Goal: Task Accomplishment & Management: Manage account settings

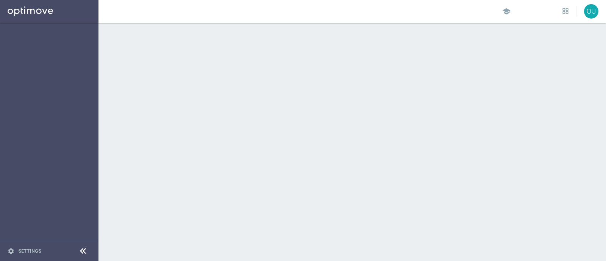
click at [117, 10] on div "school OU" at bounding box center [351, 11] width 507 height 23
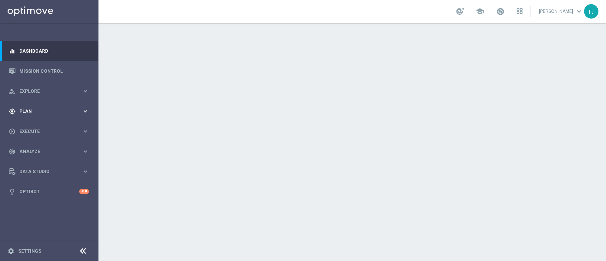
click at [30, 111] on span "Plan" at bounding box center [50, 111] width 62 height 5
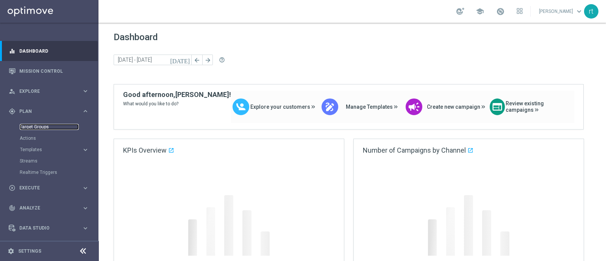
click at [32, 129] on link "Target Groups" at bounding box center [49, 127] width 59 height 6
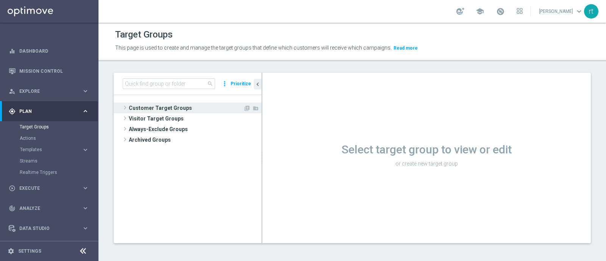
click at [185, 107] on span "Customer Target Groups" at bounding box center [186, 108] width 114 height 11
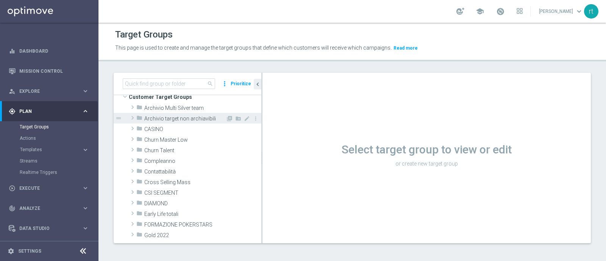
scroll to position [9, 0]
click at [168, 132] on span "CASINO" at bounding box center [184, 131] width 81 height 6
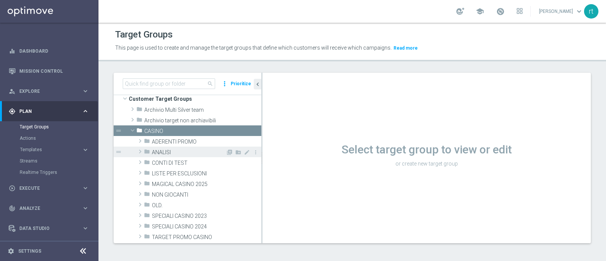
scroll to position [51, 0]
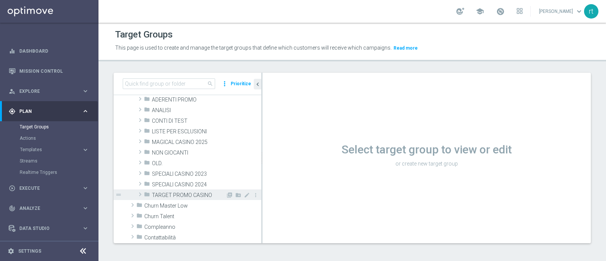
click at [174, 194] on span "TARGET PROMO CASINO" at bounding box center [189, 195] width 74 height 6
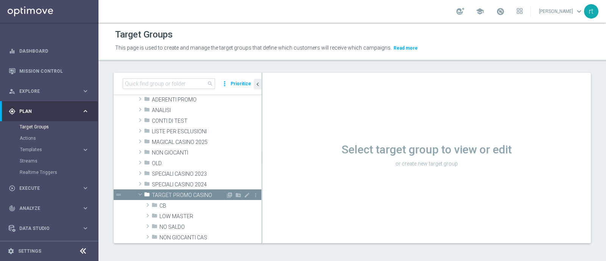
click at [174, 194] on span "TARGET PROMO CASINO" at bounding box center [189, 195] width 74 height 6
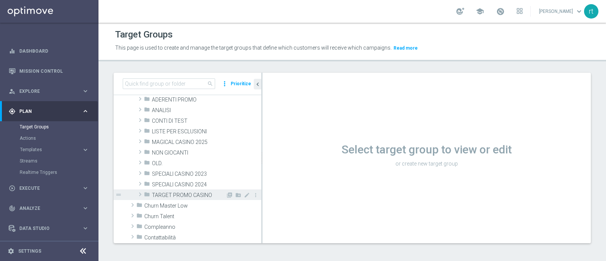
click at [174, 194] on span "TARGET PROMO CASINO" at bounding box center [189, 195] width 74 height 6
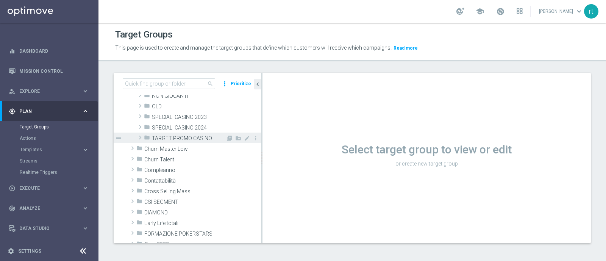
scroll to position [108, 0]
click at [176, 137] on span "TARGET PROMO CASINO" at bounding box center [189, 138] width 74 height 6
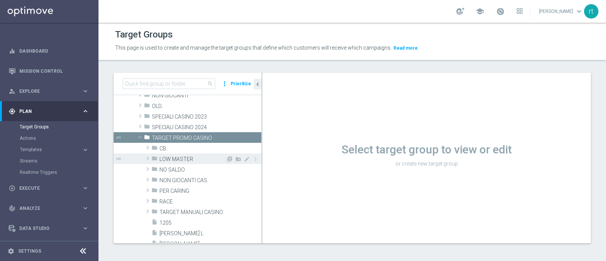
click at [180, 154] on div "folder LOW MASTER" at bounding box center [188, 158] width 74 height 11
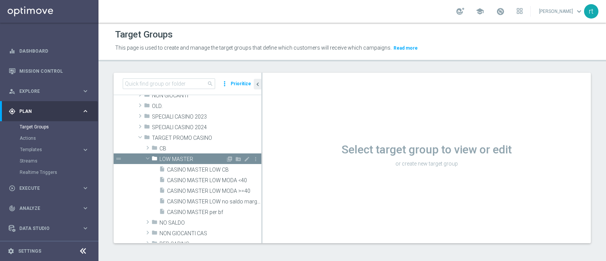
scroll to position [138, 0]
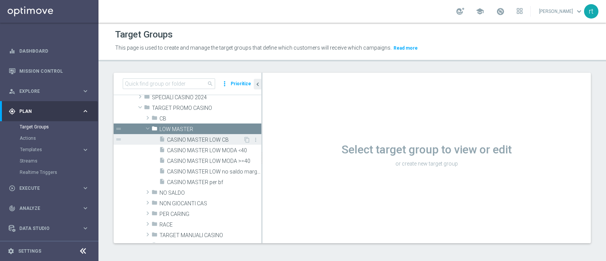
click at [200, 140] on span "CASINO MASTER LOW CB" at bounding box center [205, 140] width 76 height 6
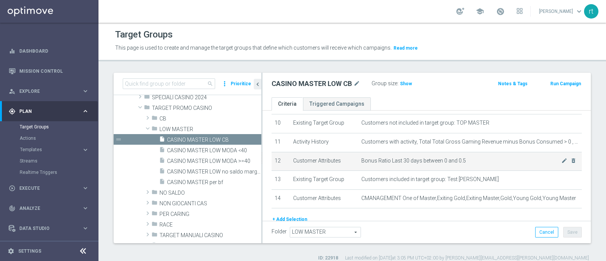
scroll to position [196, 0]
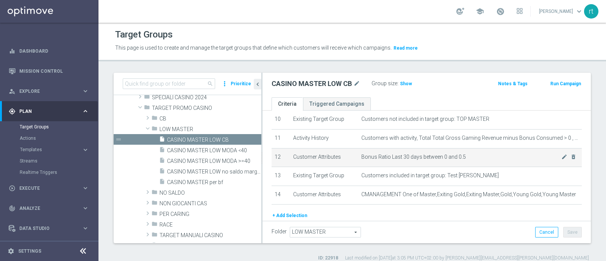
click at [547, 154] on span "Bonus Ratio Last 30 days between 0 and 0.5" at bounding box center [461, 157] width 200 height 6
click at [561, 154] on icon "mode_edit" at bounding box center [564, 157] width 6 height 6
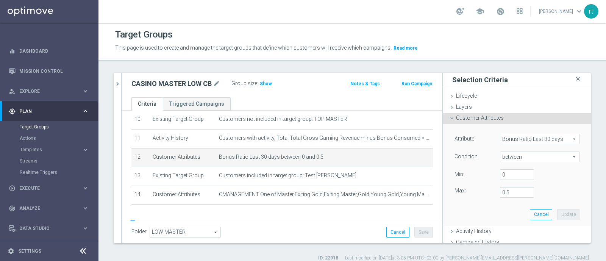
click at [574, 80] on icon "close" at bounding box center [578, 79] width 8 height 10
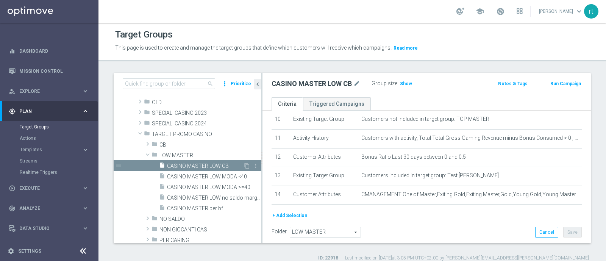
scroll to position [112, 0]
click at [165, 151] on div "folder LOW MASTER" at bounding box center [188, 155] width 74 height 11
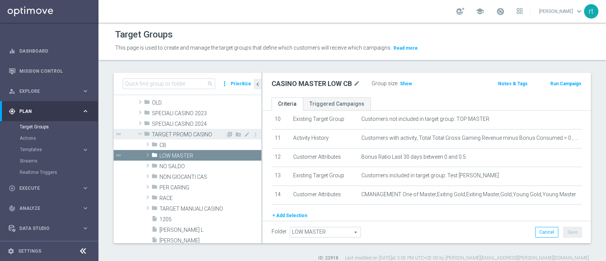
click at [165, 134] on span "TARGET PROMO CASINO" at bounding box center [189, 134] width 74 height 6
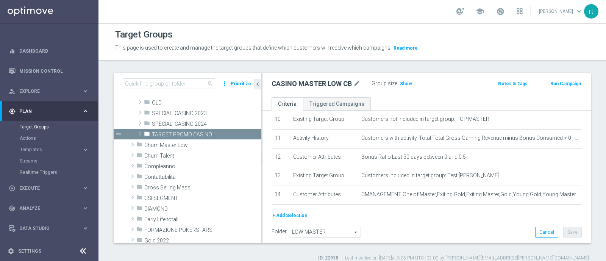
click at [324, 25] on header "Target Groups This page is used to create and manage the target groups that def…" at bounding box center [351, 42] width 507 height 39
click at [299, 6] on div "school [PERSON_NAME] keyboard_arrow_down rt" at bounding box center [351, 11] width 507 height 23
